Goal: Find specific page/section: Find specific page/section

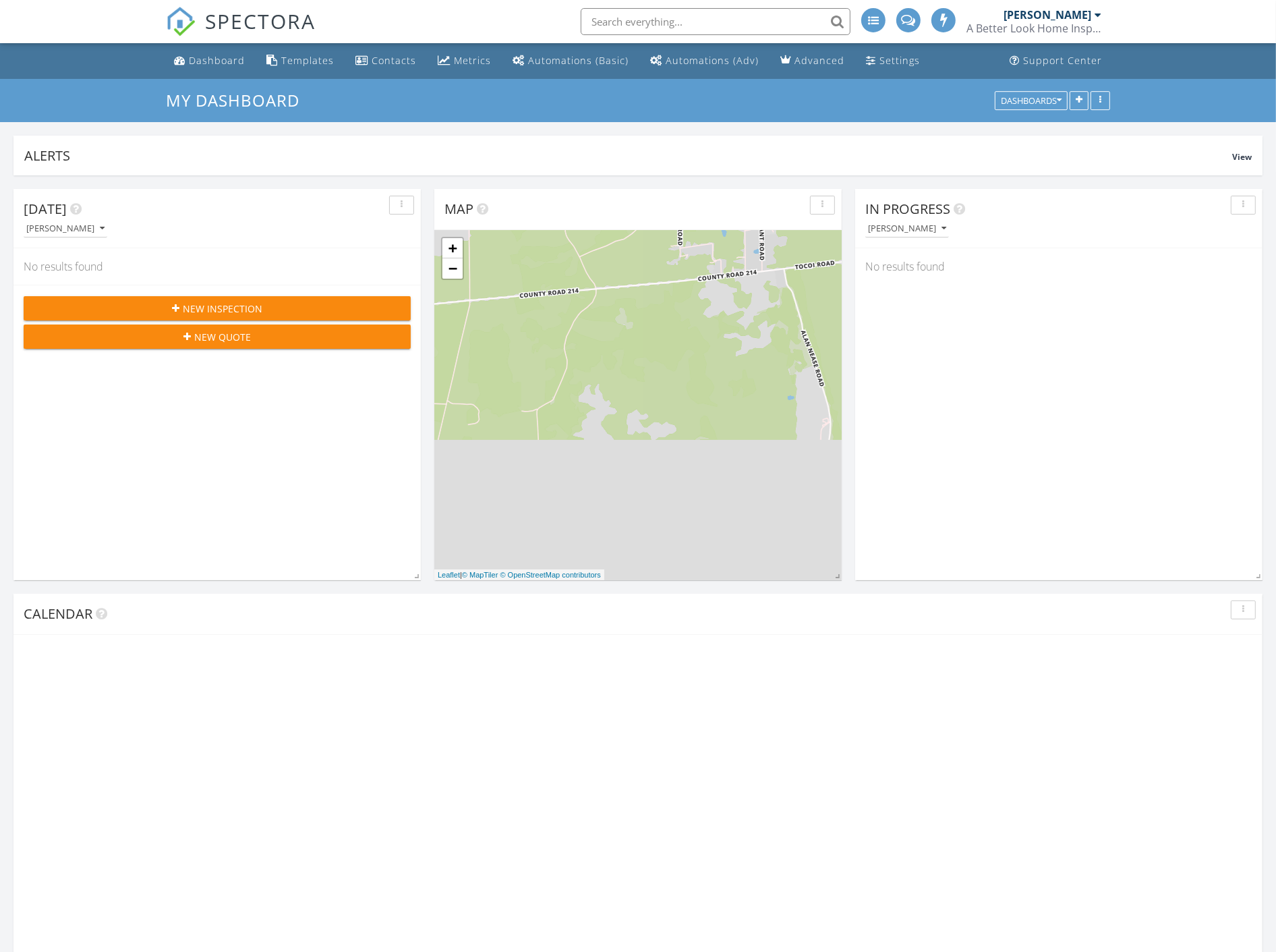
scroll to position [1252, 1300]
click at [618, 12] on input "text" at bounding box center [712, 22] width 270 height 27
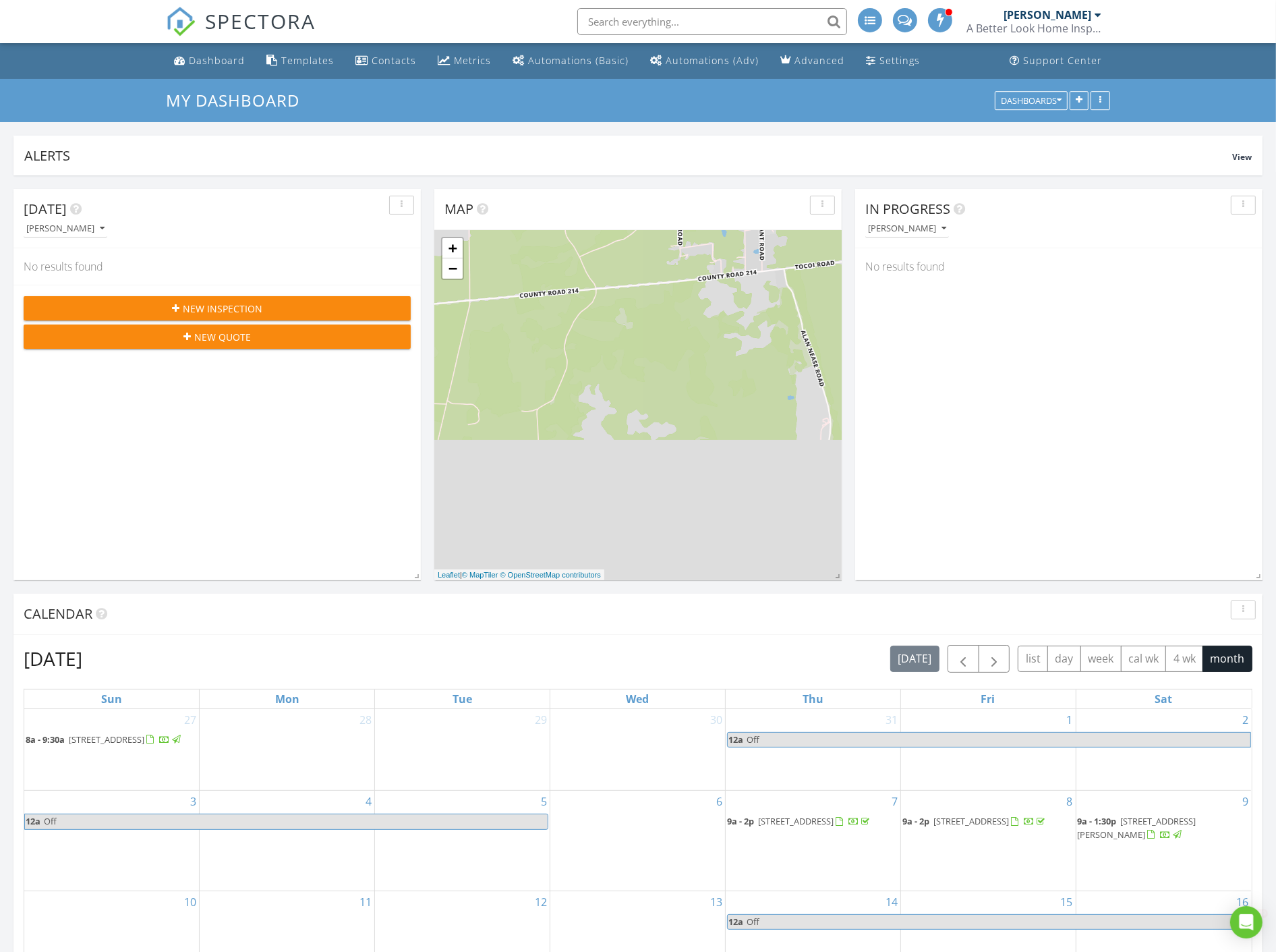
scroll to position [0, 0]
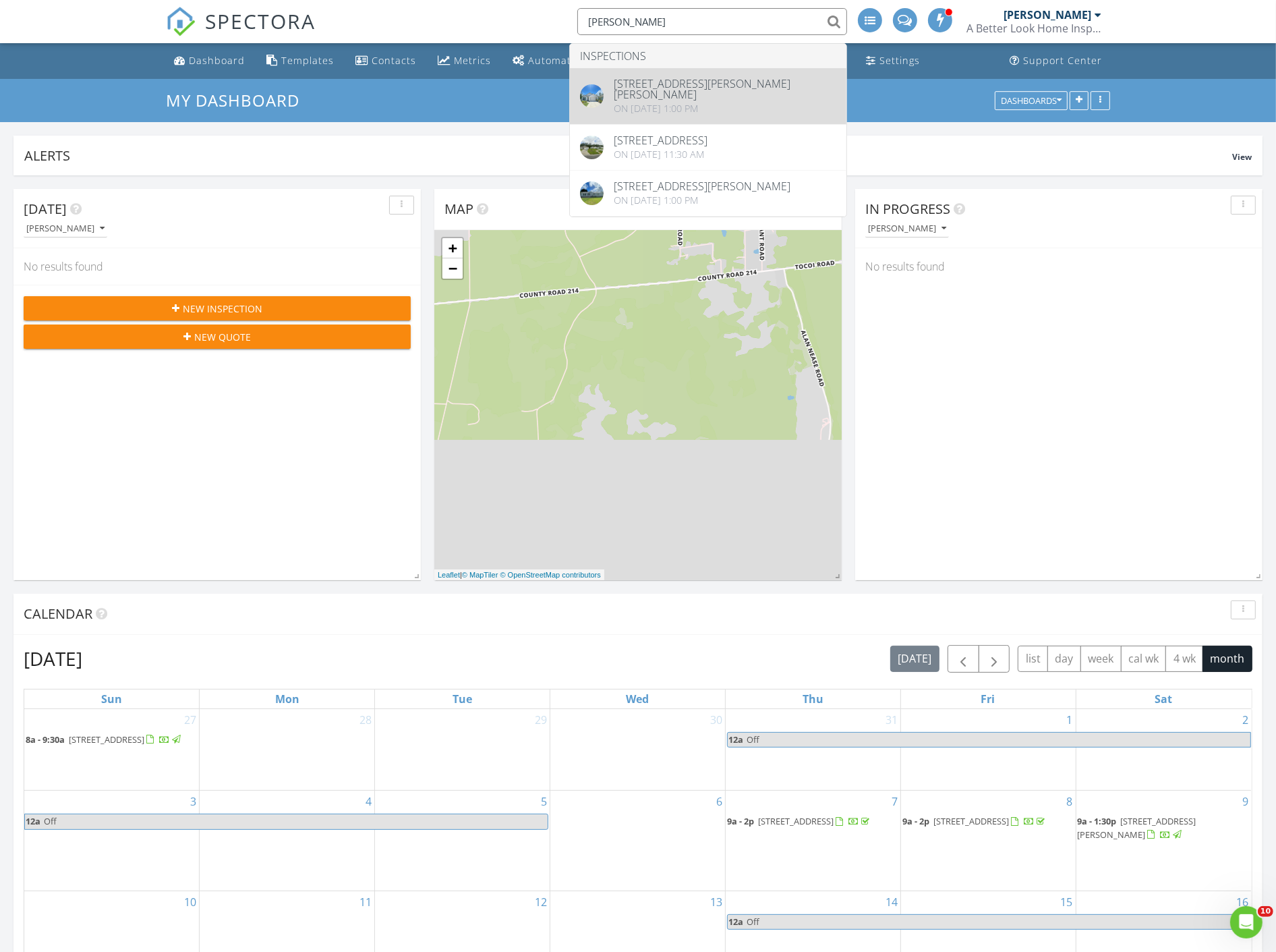
type input "harris"
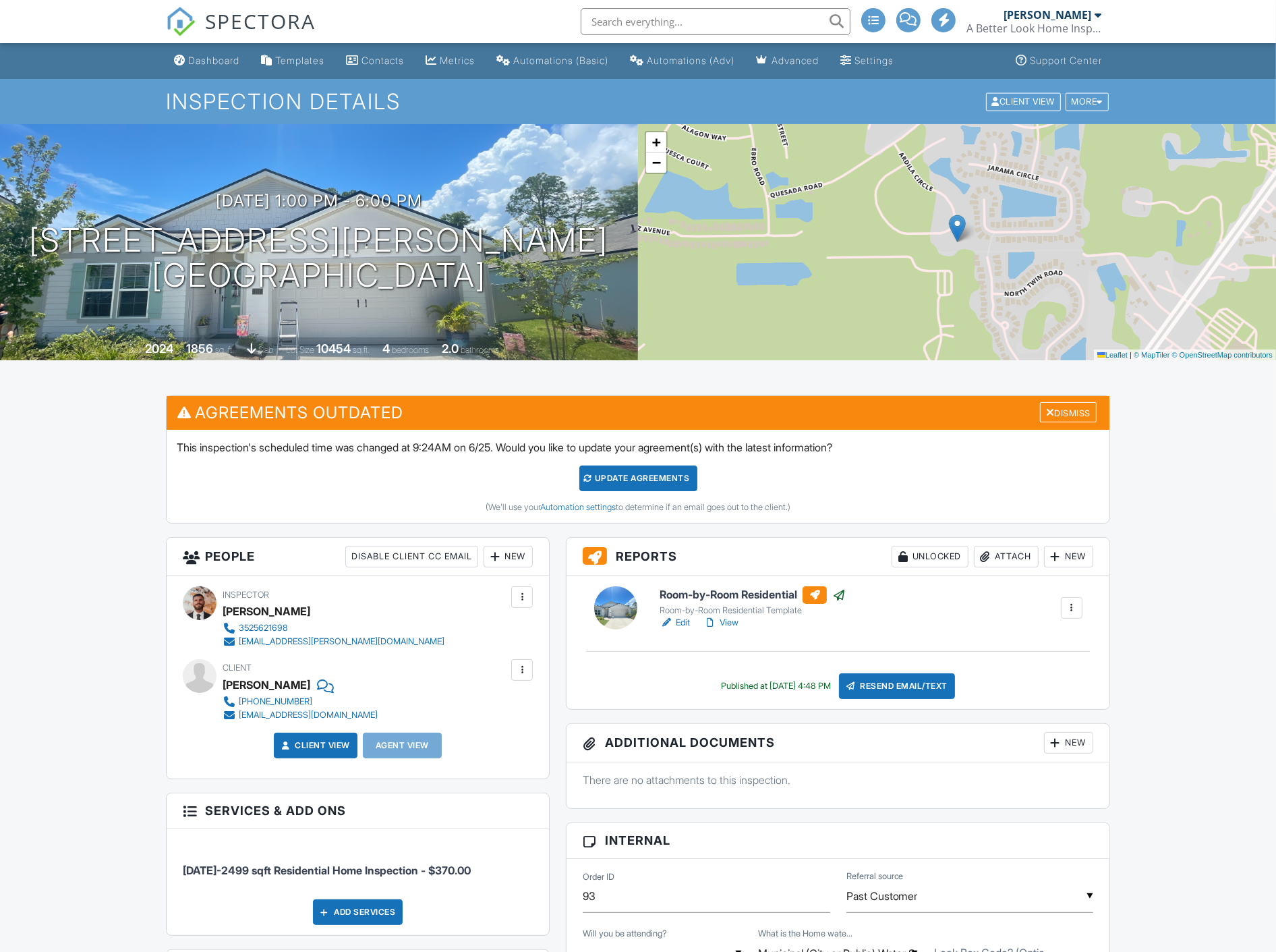
click at [727, 624] on link "View" at bounding box center [721, 622] width 36 height 14
